Goal: Task Accomplishment & Management: Manage account settings

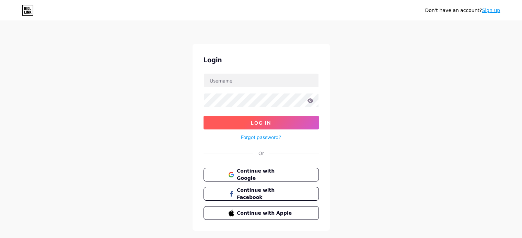
type input "[PERSON_NAME][EMAIL_ADDRESS][PERSON_NAME][DOMAIN_NAME]"
click at [232, 124] on button "Log In" at bounding box center [260, 123] width 115 height 14
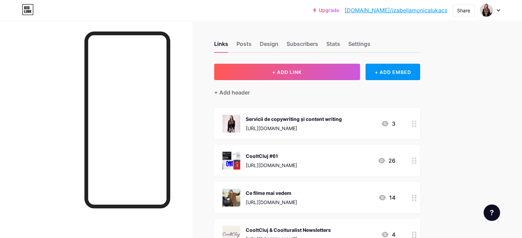
click at [289, 154] on div "CooltCluj #61" at bounding box center [271, 156] width 51 height 7
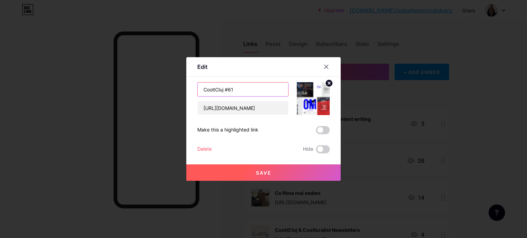
click at [251, 87] on input "CooltCluj #61" at bounding box center [243, 90] width 91 height 14
type input "CooltCluj #62"
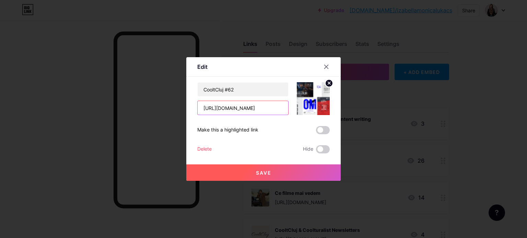
click at [231, 110] on input "[URL][DOMAIN_NAME]" at bounding box center [243, 108] width 91 height 14
paste input "[URL][DOMAIN_NAME]"
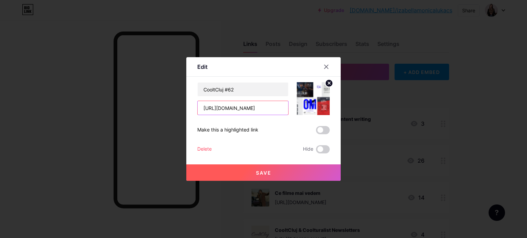
type input "[URL][DOMAIN_NAME]"
click at [330, 83] on icon at bounding box center [329, 83] width 2 height 2
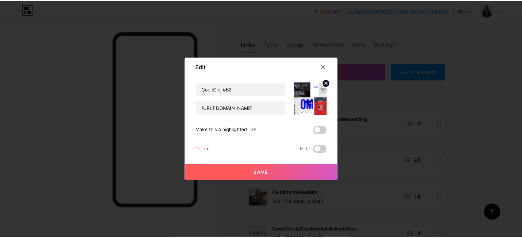
scroll to position [0, 0]
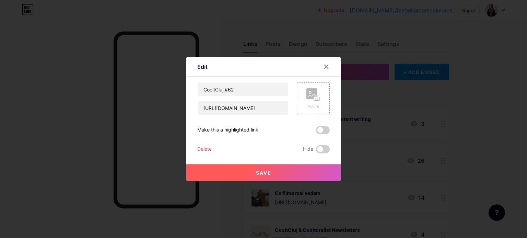
click at [316, 103] on div "Picture" at bounding box center [313, 98] width 14 height 21
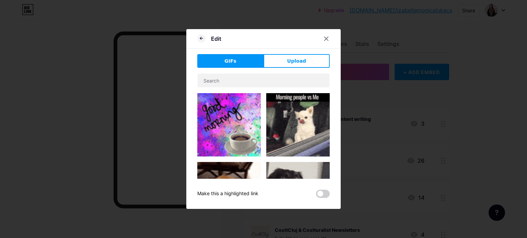
click at [292, 55] on button "Upload" at bounding box center [296, 61] width 66 height 14
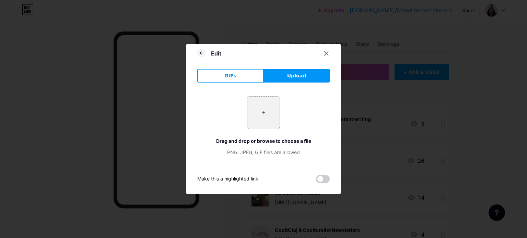
click at [262, 105] on input "file" at bounding box center [263, 113] width 32 height 32
type input "C:\fakepath\CooltCluj #62.png"
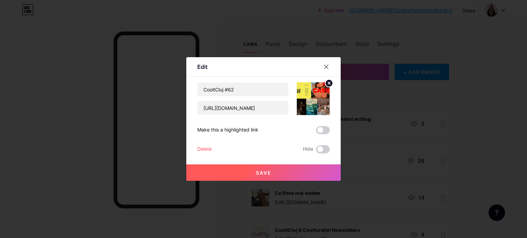
click at [282, 175] on button "Save" at bounding box center [263, 173] width 154 height 16
